Goal: Navigation & Orientation: Find specific page/section

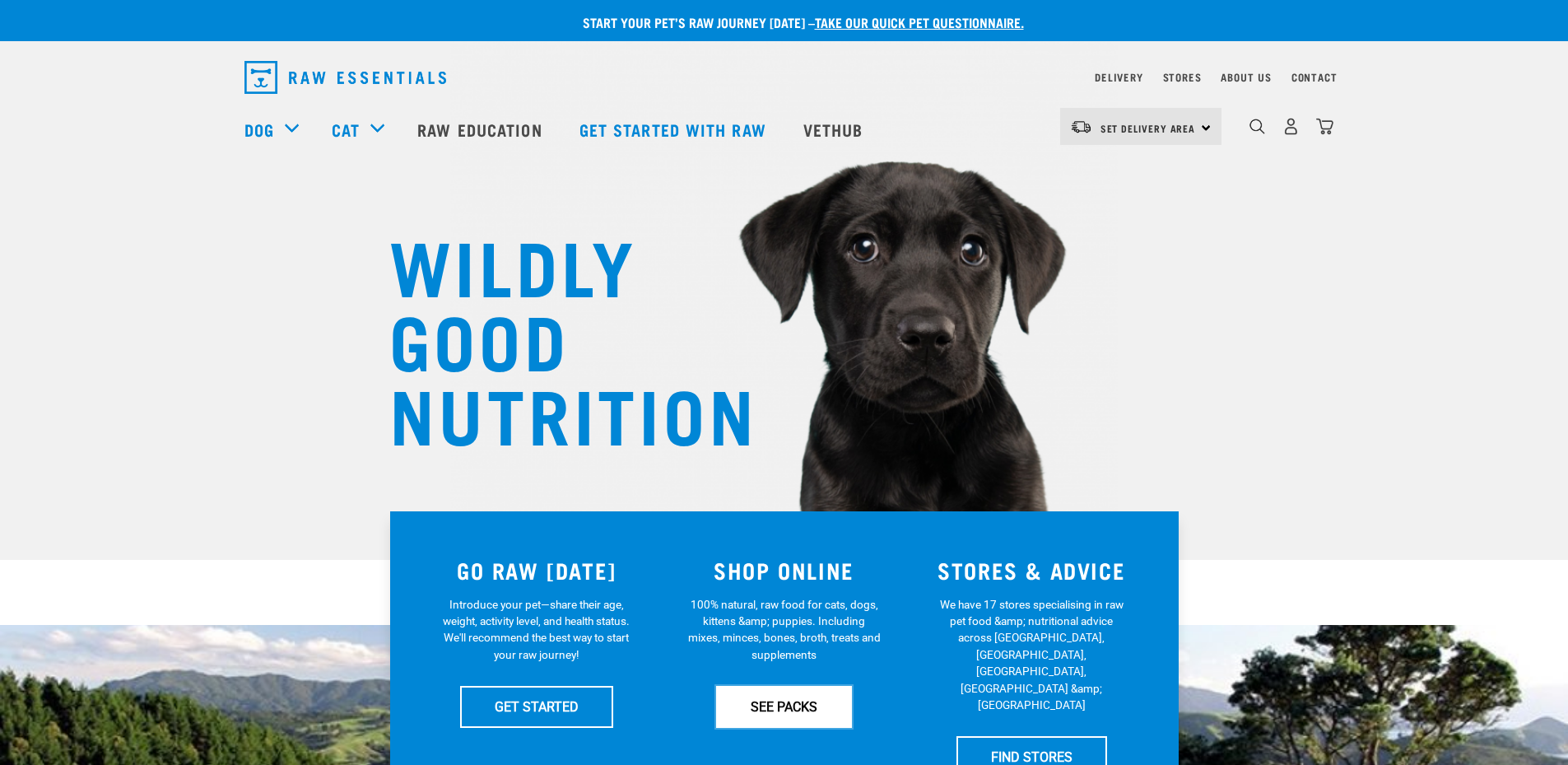
click at [789, 708] on link "SEE PACKS" at bounding box center [784, 706] width 136 height 42
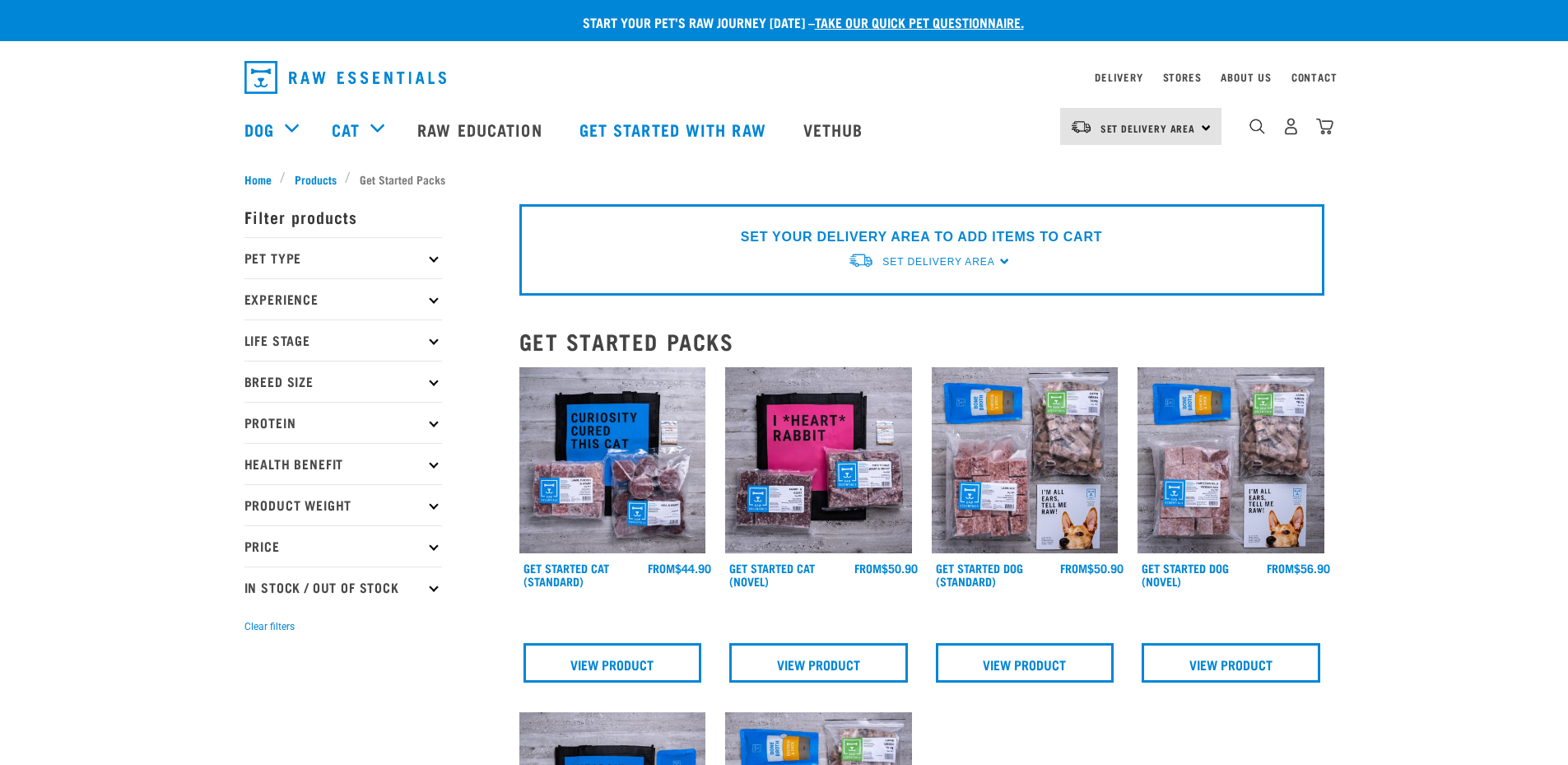
click at [370, 261] on p "Pet Type" at bounding box center [342, 257] width 197 height 42
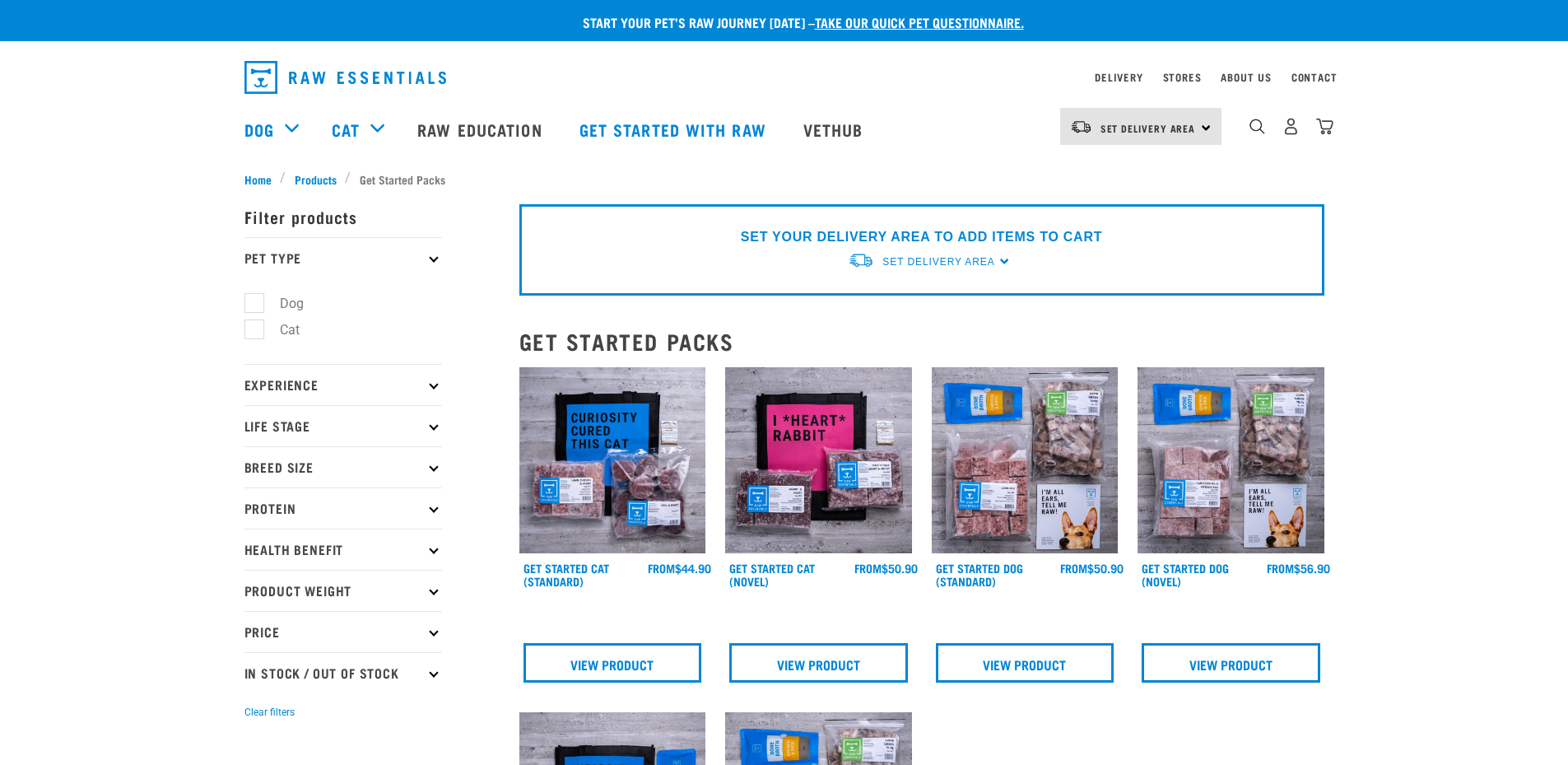
click at [254, 299] on label "Dog" at bounding box center [282, 302] width 57 height 20
click at [251, 299] on input "Dog" at bounding box center [249, 300] width 11 height 11
checkbox input "true"
click at [193, 327] on div "Start your pet’s raw journey [DATE] – take our quick pet questionnaire. Deliver…" at bounding box center [784, 676] width 1568 height 1352
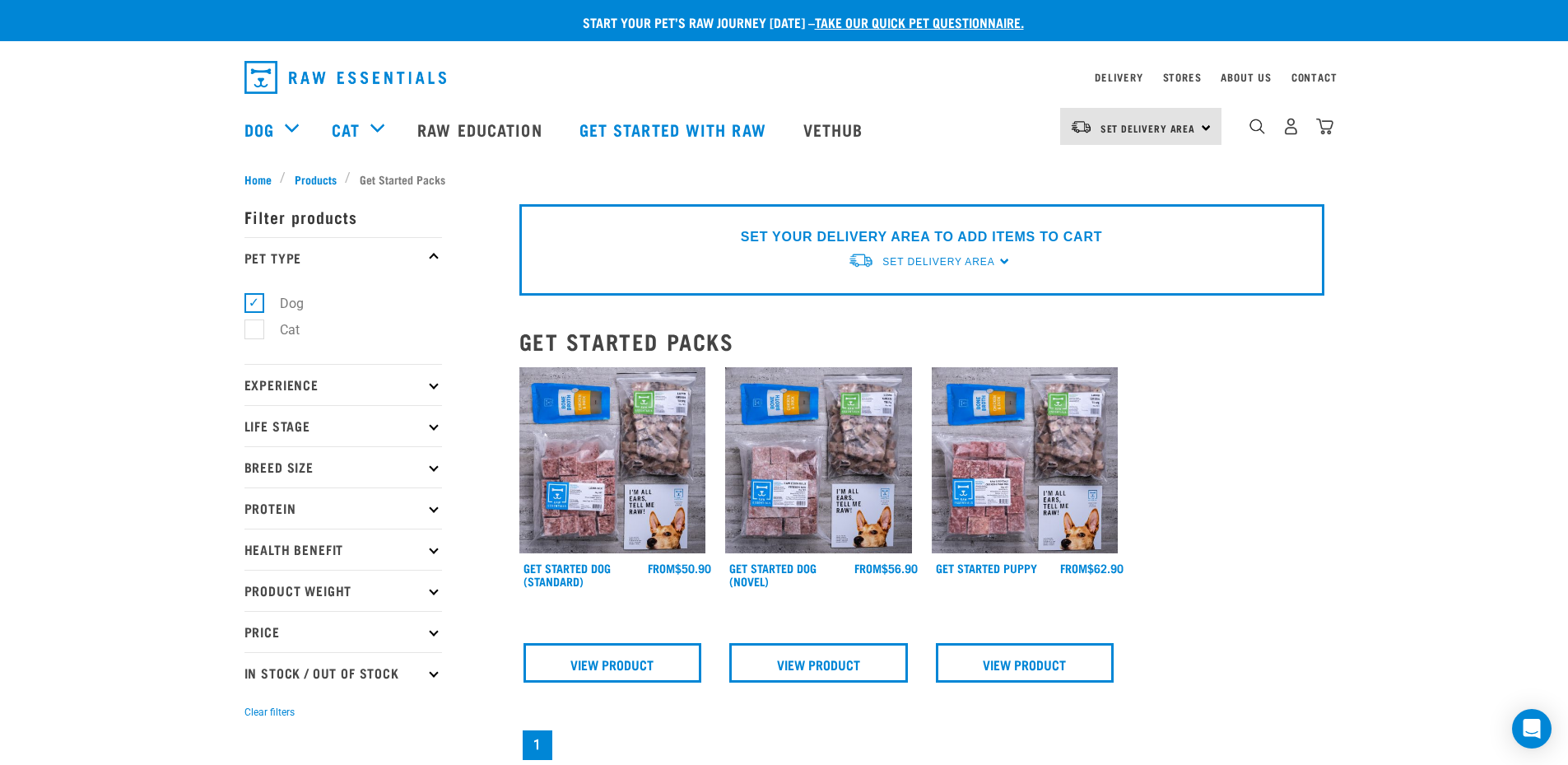
click at [436, 470] on p "Breed Size" at bounding box center [342, 467] width 197 height 42
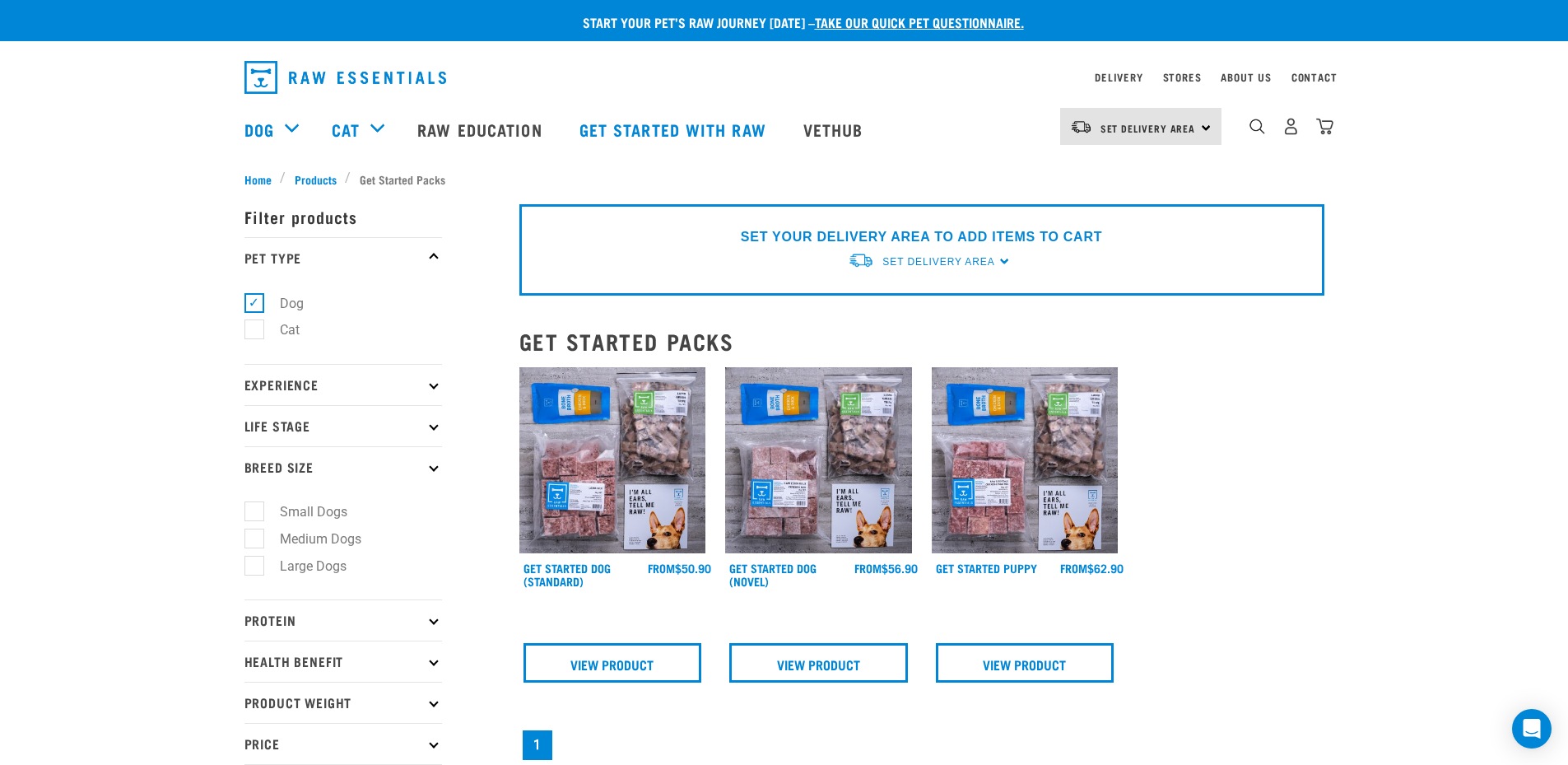
click at [256, 565] on label "Large Dogs" at bounding box center [303, 565] width 100 height 20
click at [256, 565] on input "Large Dogs" at bounding box center [249, 562] width 11 height 11
checkbox input "true"
click at [141, 510] on div "Start your pet’s raw journey today – take our quick pet questionnaire. Delivery…" at bounding box center [784, 503] width 1568 height 1006
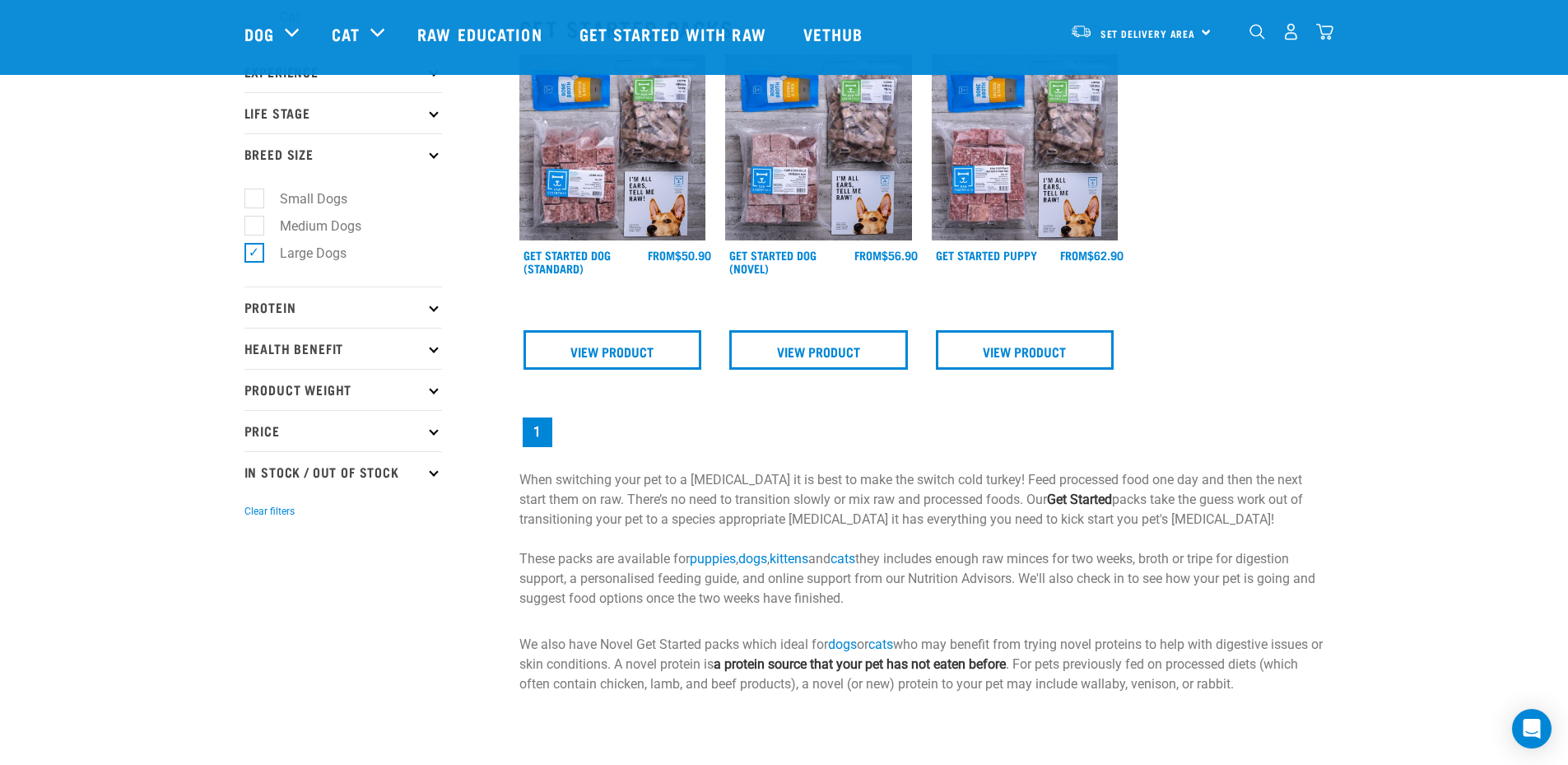
scroll to position [247, 0]
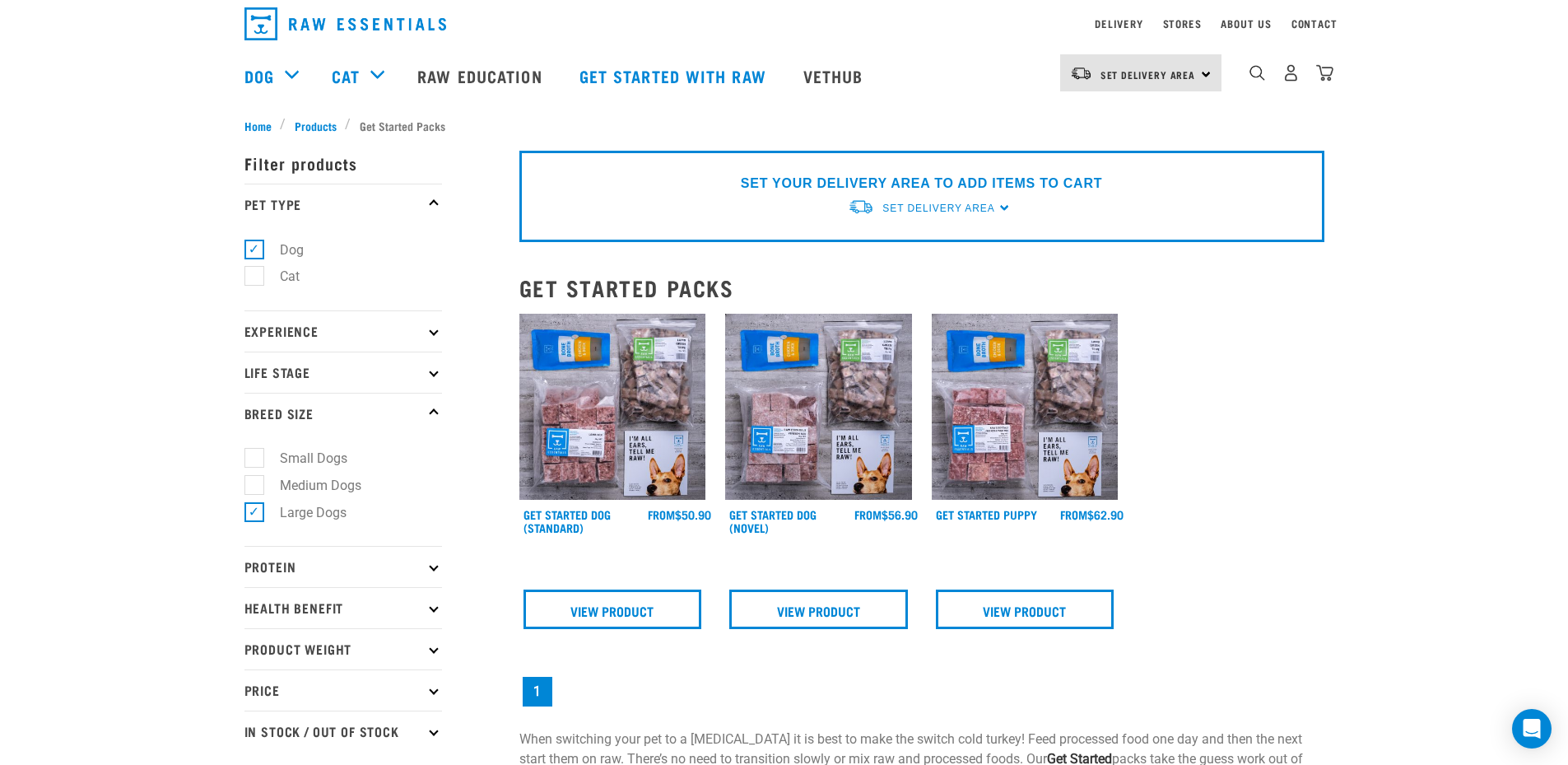
scroll to position [82, 0]
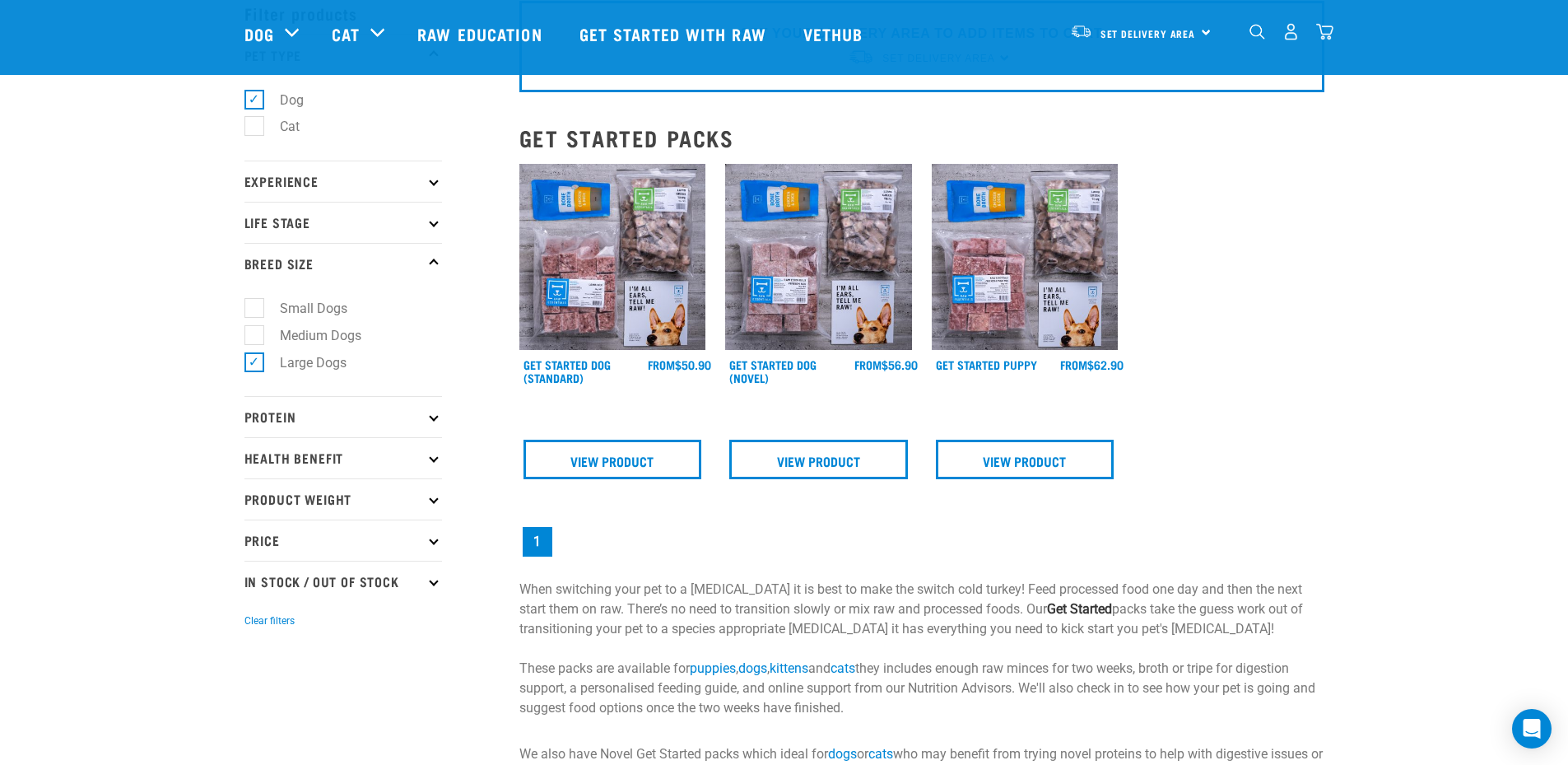
click at [276, 578] on p "In Stock / Out Of Stock" at bounding box center [342, 581] width 197 height 42
click at [256, 623] on label "In Stock" at bounding box center [294, 625] width 80 height 20
click at [256, 623] on input "In Stock" at bounding box center [249, 623] width 11 height 11
checkbox input "true"
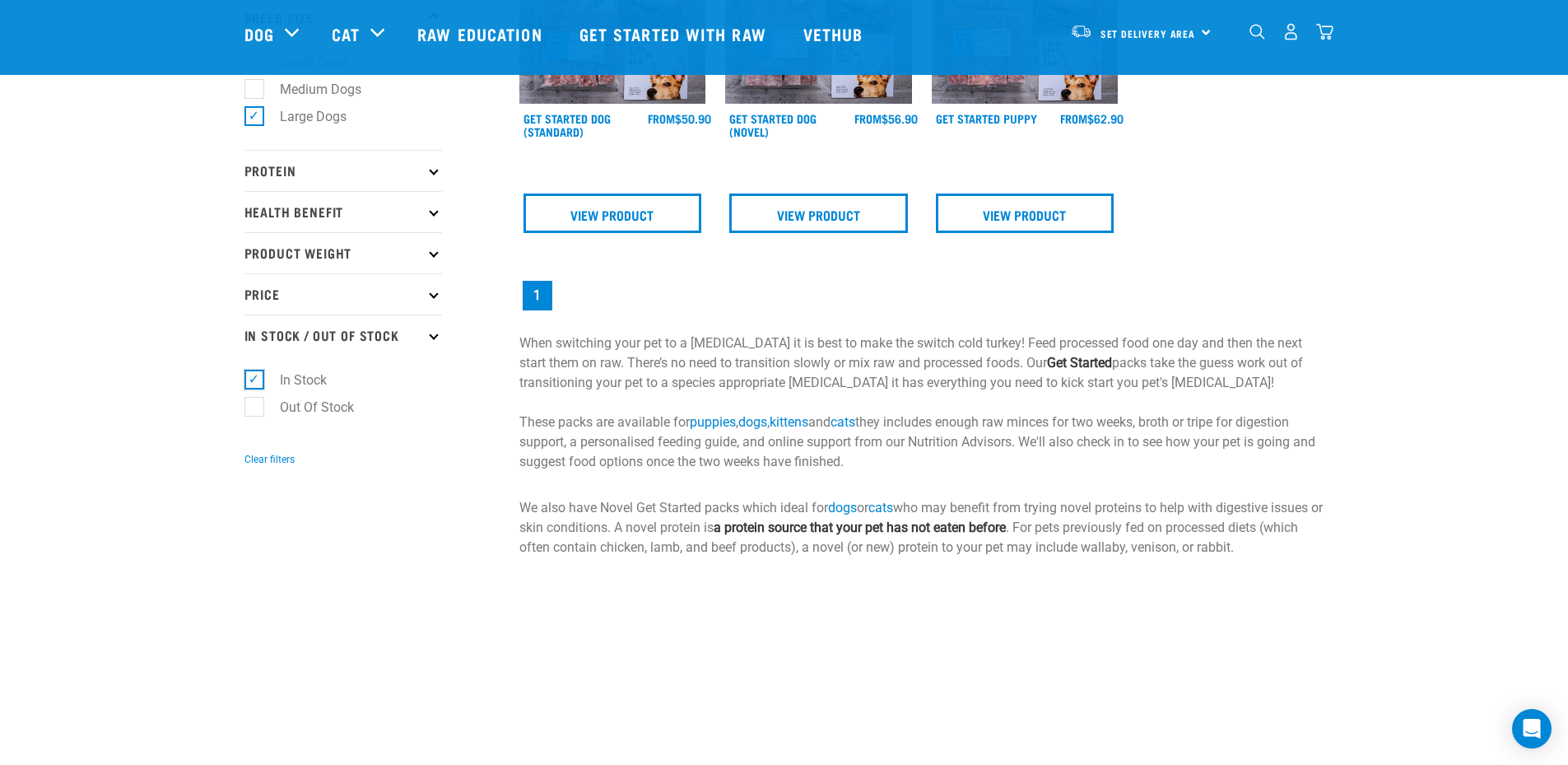
scroll to position [329, 0]
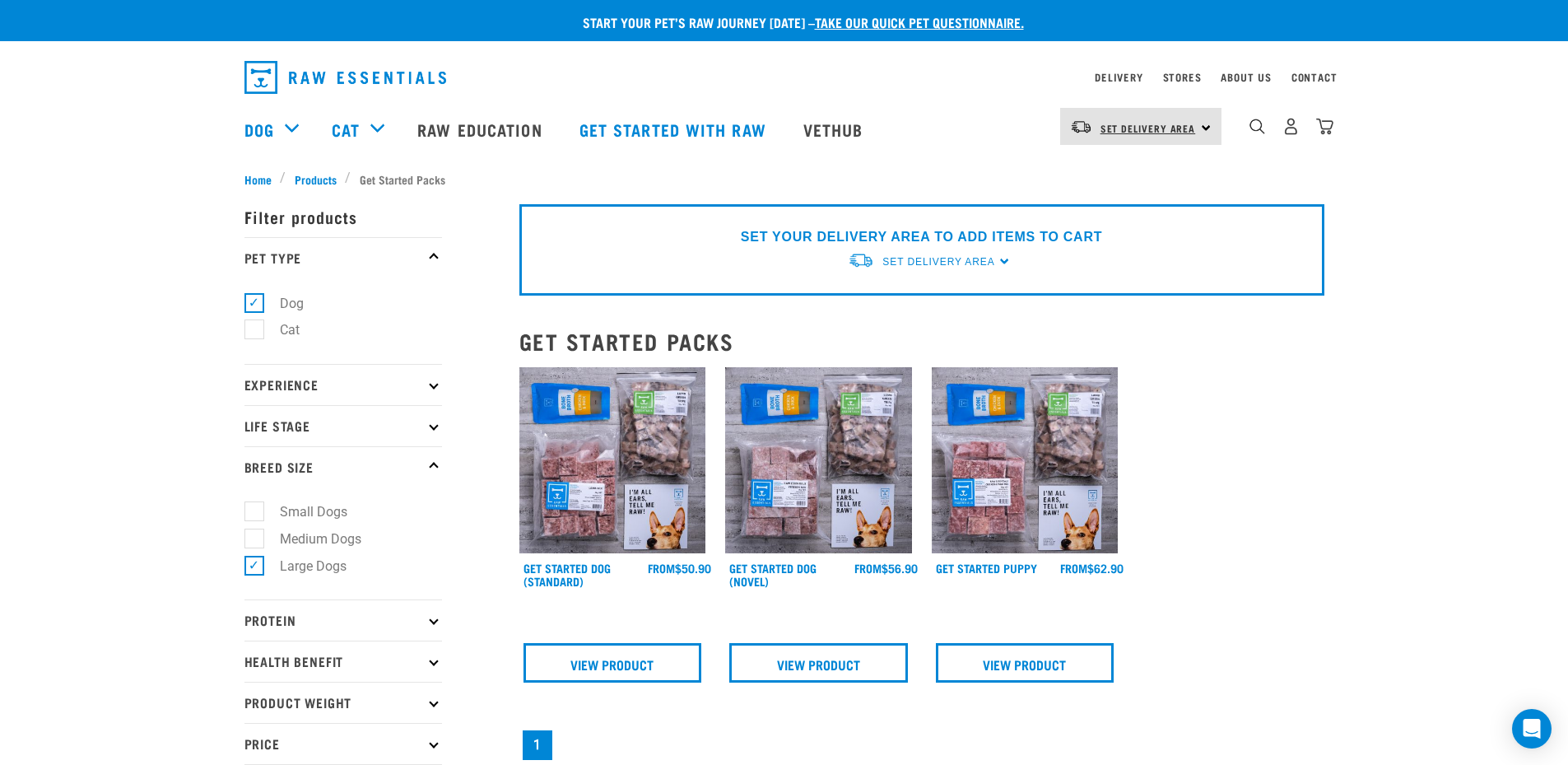
click at [1172, 125] on span "Set Delivery Area" at bounding box center [1149, 127] width 96 height 6
click at [1116, 175] on link "[GEOGRAPHIC_DATA]" at bounding box center [1139, 172] width 158 height 36
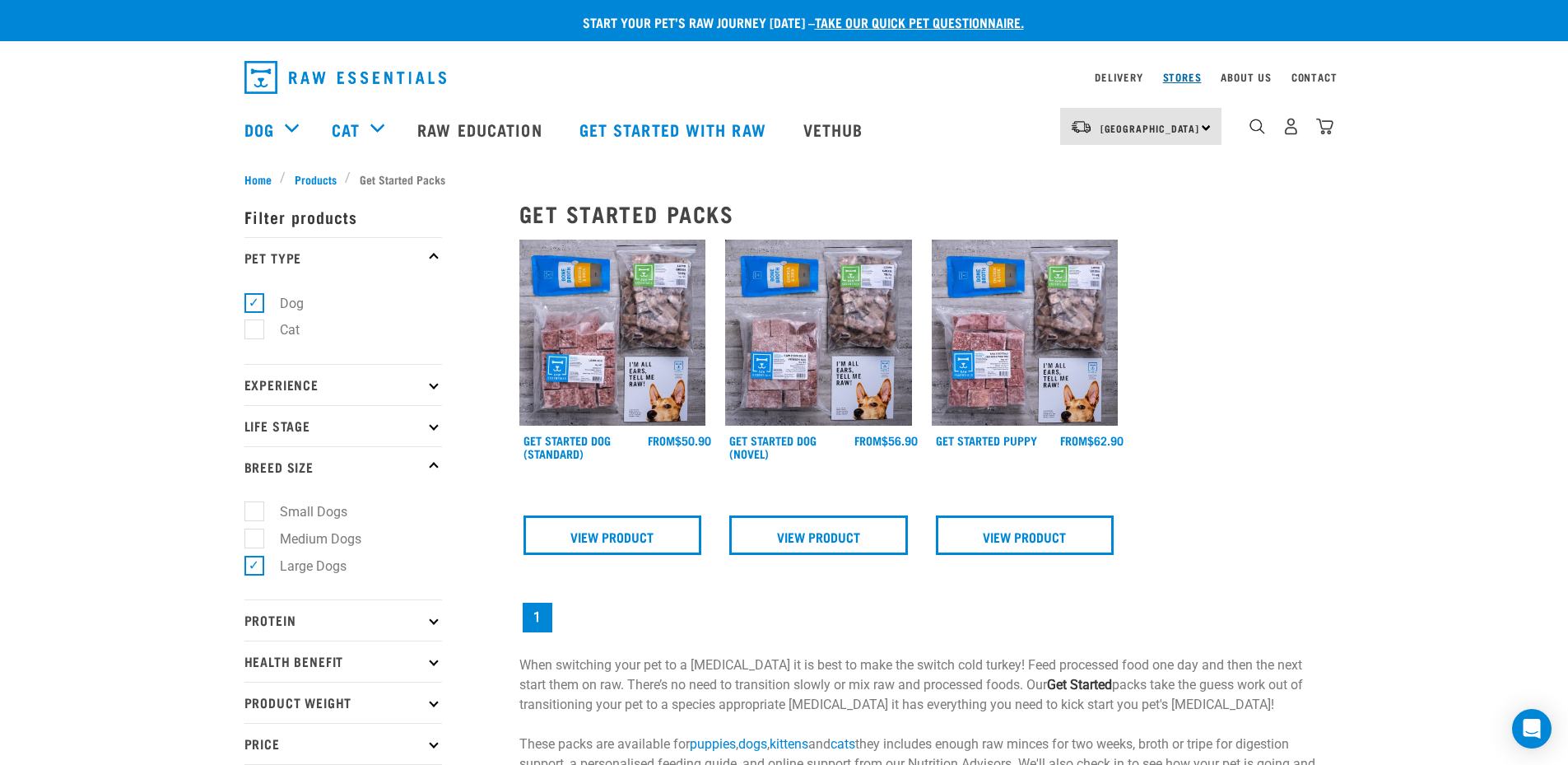
click at [1174, 78] on link "Stores" at bounding box center [1182, 77] width 39 height 6
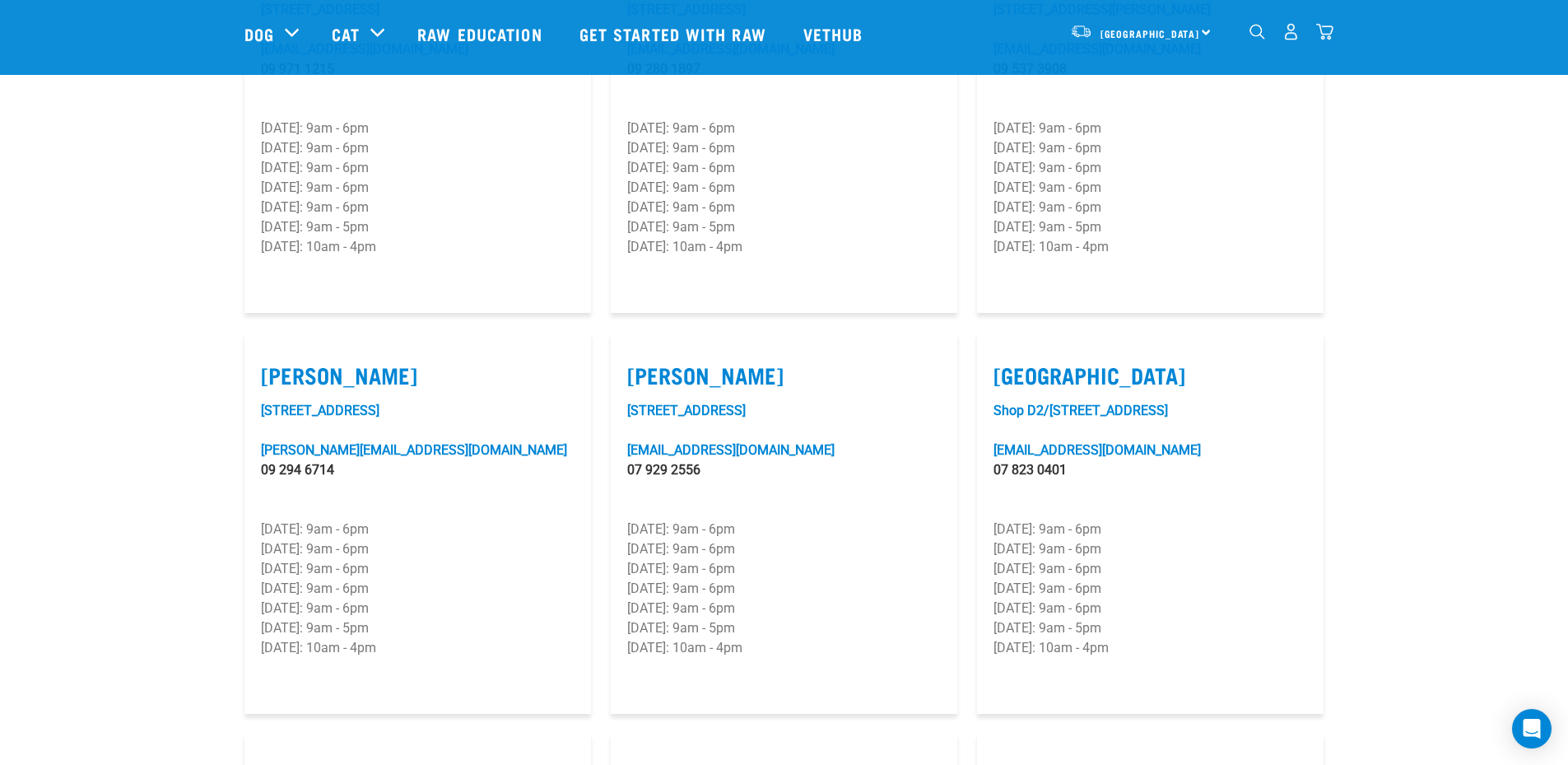
scroll to position [1482, 0]
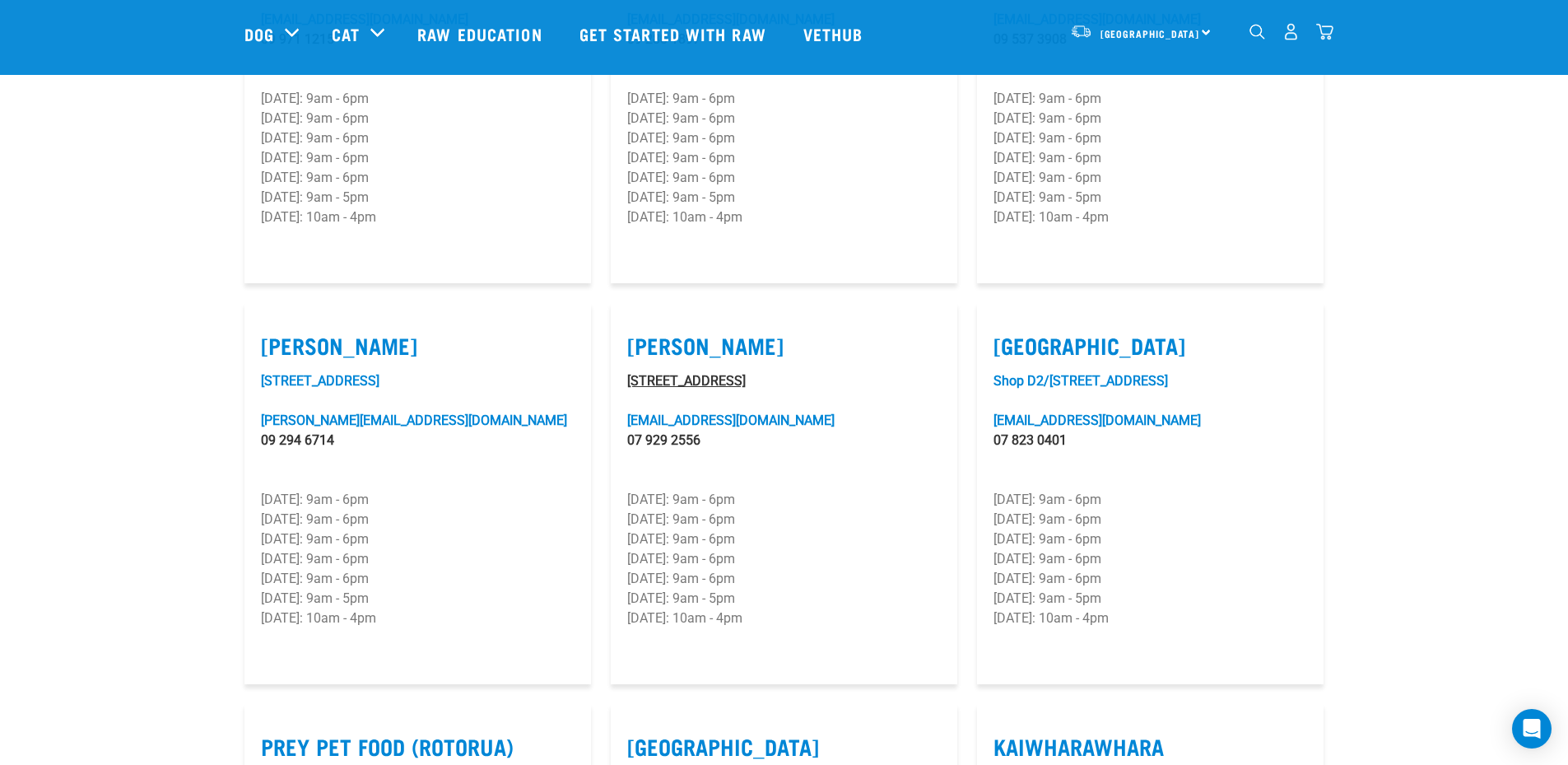
click at [669, 373] on link "2 Queenwood Ave, Hamilton" at bounding box center [686, 381] width 119 height 16
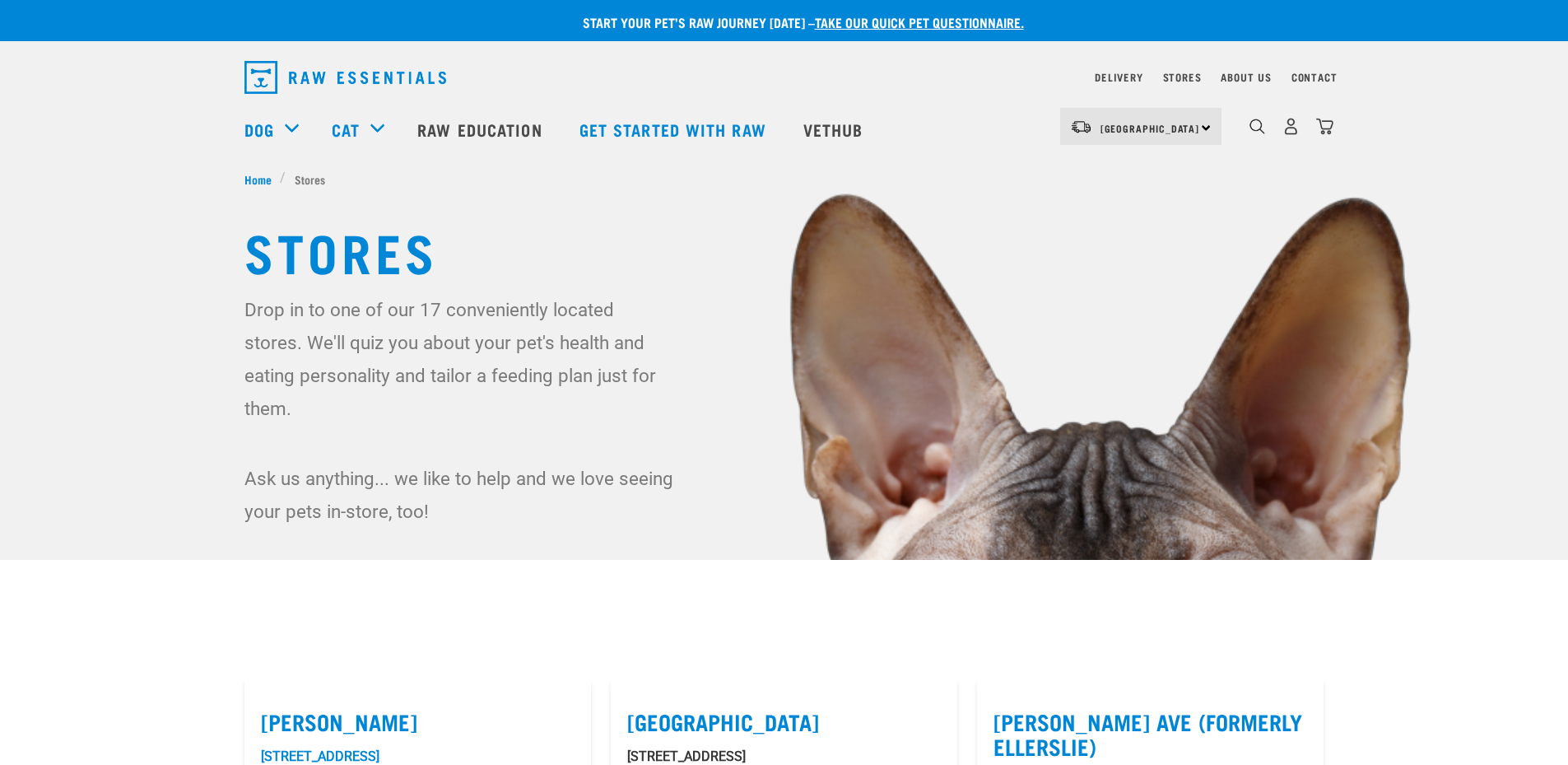
scroll to position [1603, 0]
